Goal: Find specific page/section: Find specific page/section

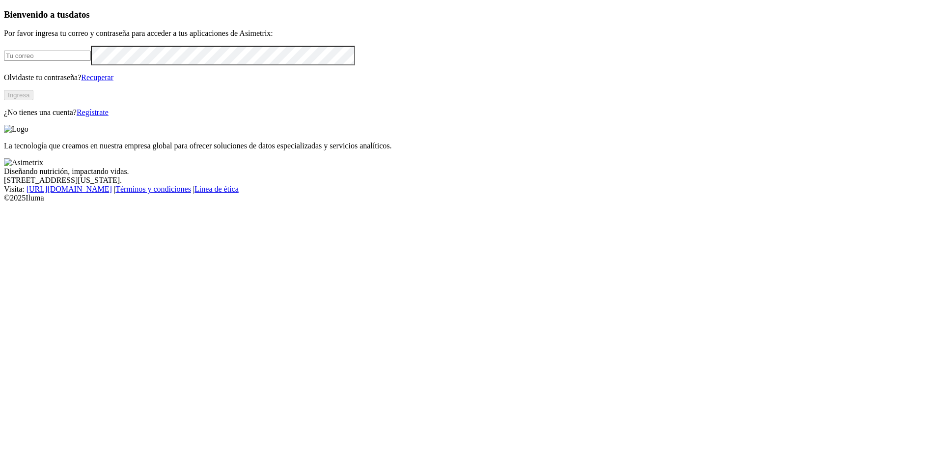
type input "[PERSON_NAME][EMAIL_ADDRESS][PERSON_NAME][DOMAIN_NAME]"
click at [33, 100] on button "Ingresa" at bounding box center [18, 95] width 29 height 10
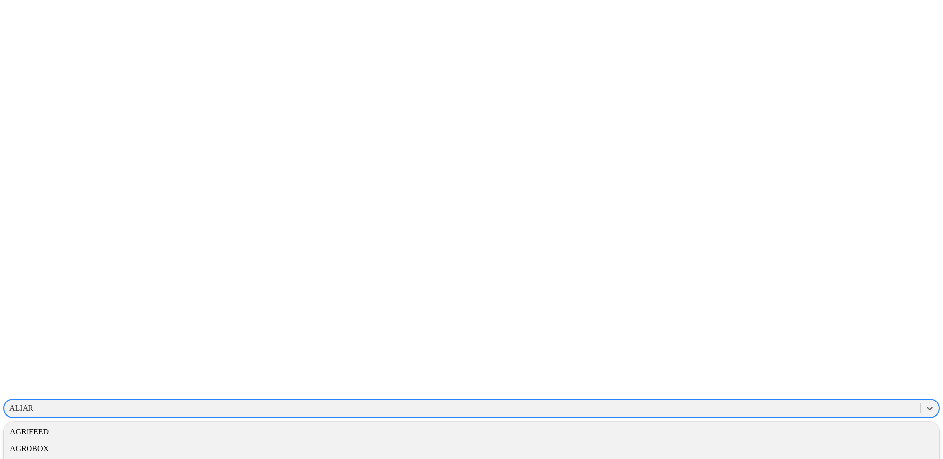
click at [711, 401] on div "ALIAR" at bounding box center [462, 408] width 916 height 15
click at [33, 404] on div "ALIAR" at bounding box center [21, 408] width 24 height 9
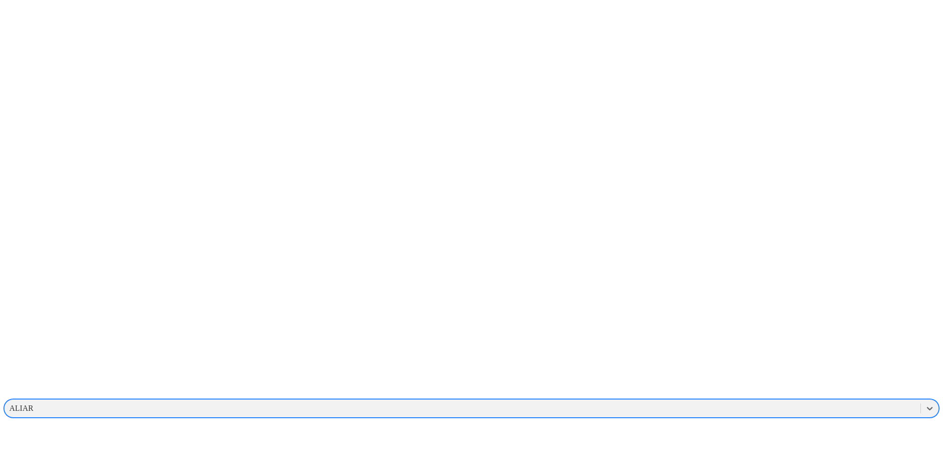
click at [33, 404] on div "ALIAR" at bounding box center [21, 408] width 24 height 9
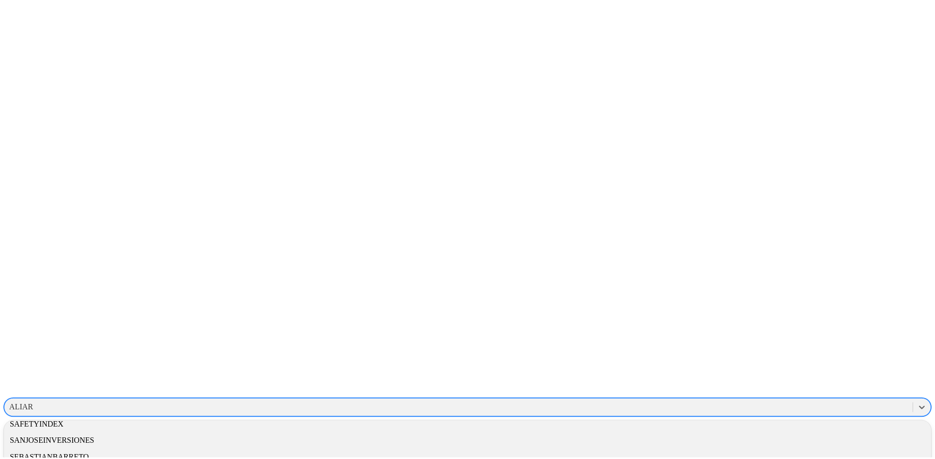
scroll to position [2035, 0]
click at [785, 366] on div "PROVIMI-CARGILL" at bounding box center [471, 374] width 935 height 17
